Goal: Find specific page/section

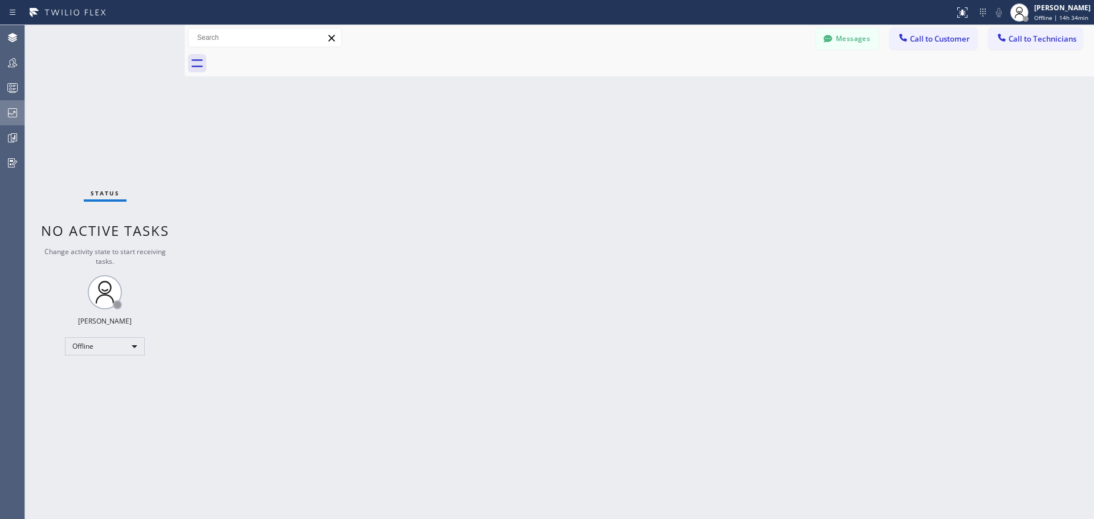
click at [17, 115] on icon at bounding box center [12, 112] width 9 height 9
